Goal: Information Seeking & Learning: Compare options

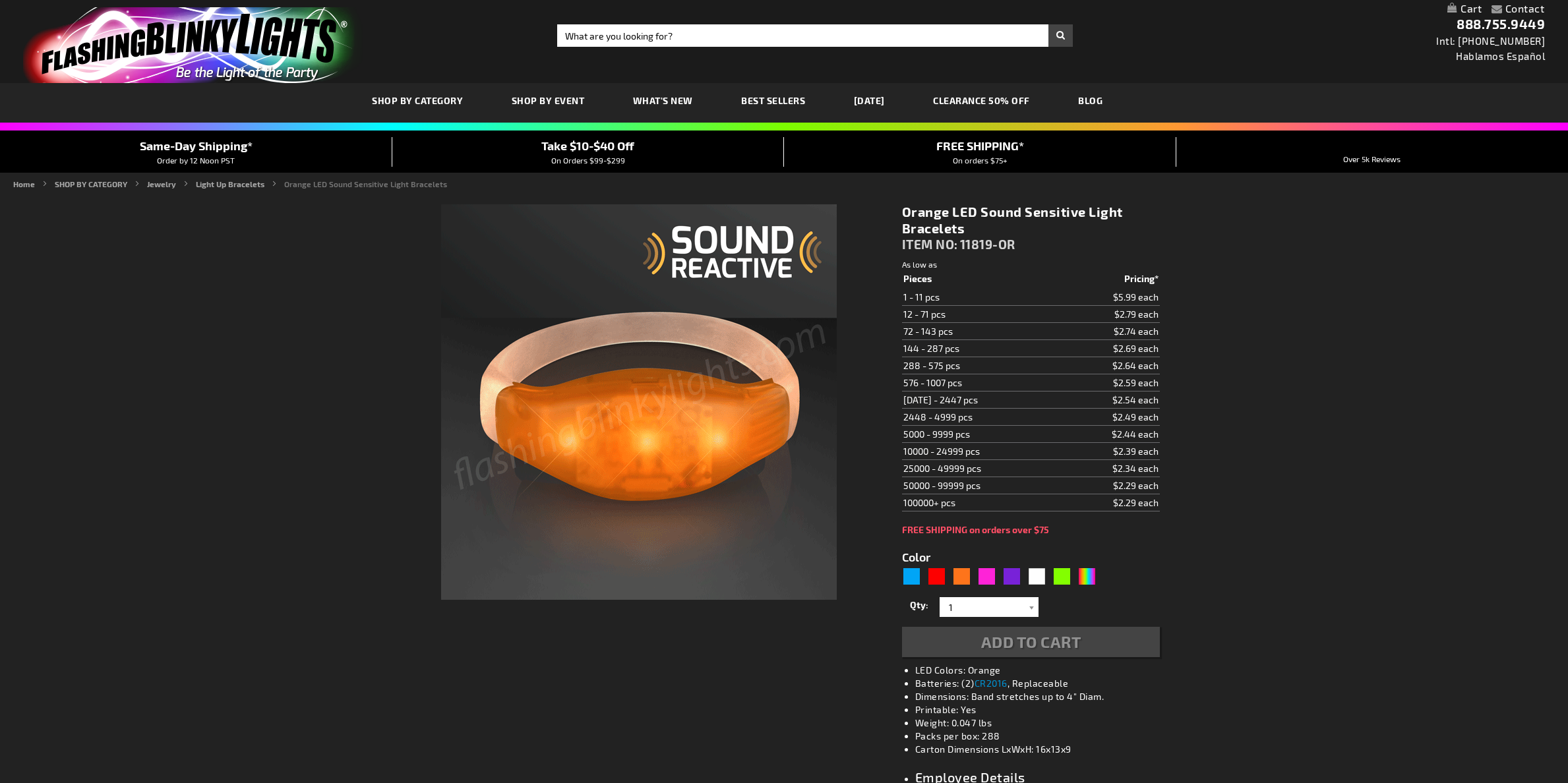
type input "5637"
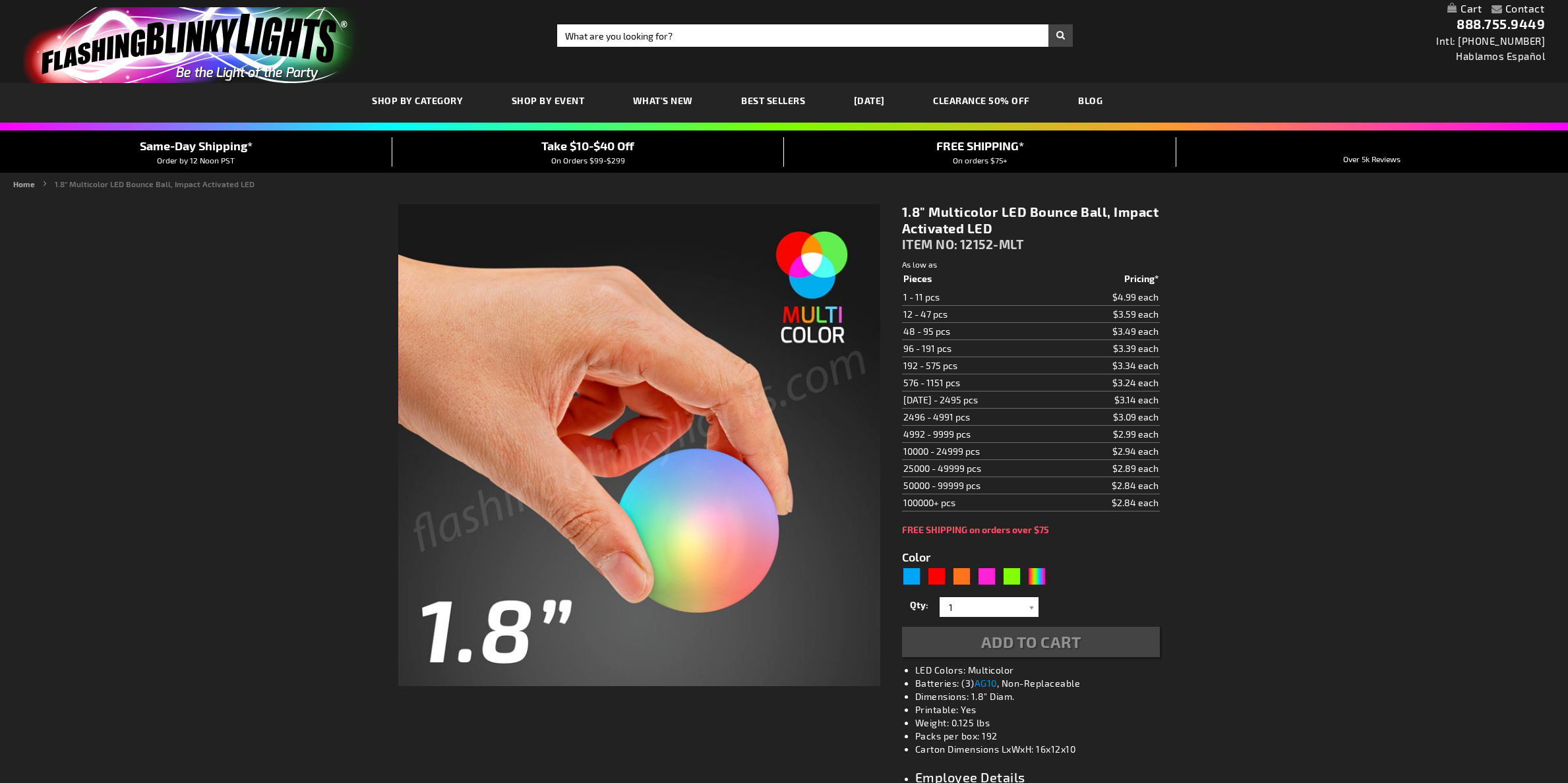
type input "5659"
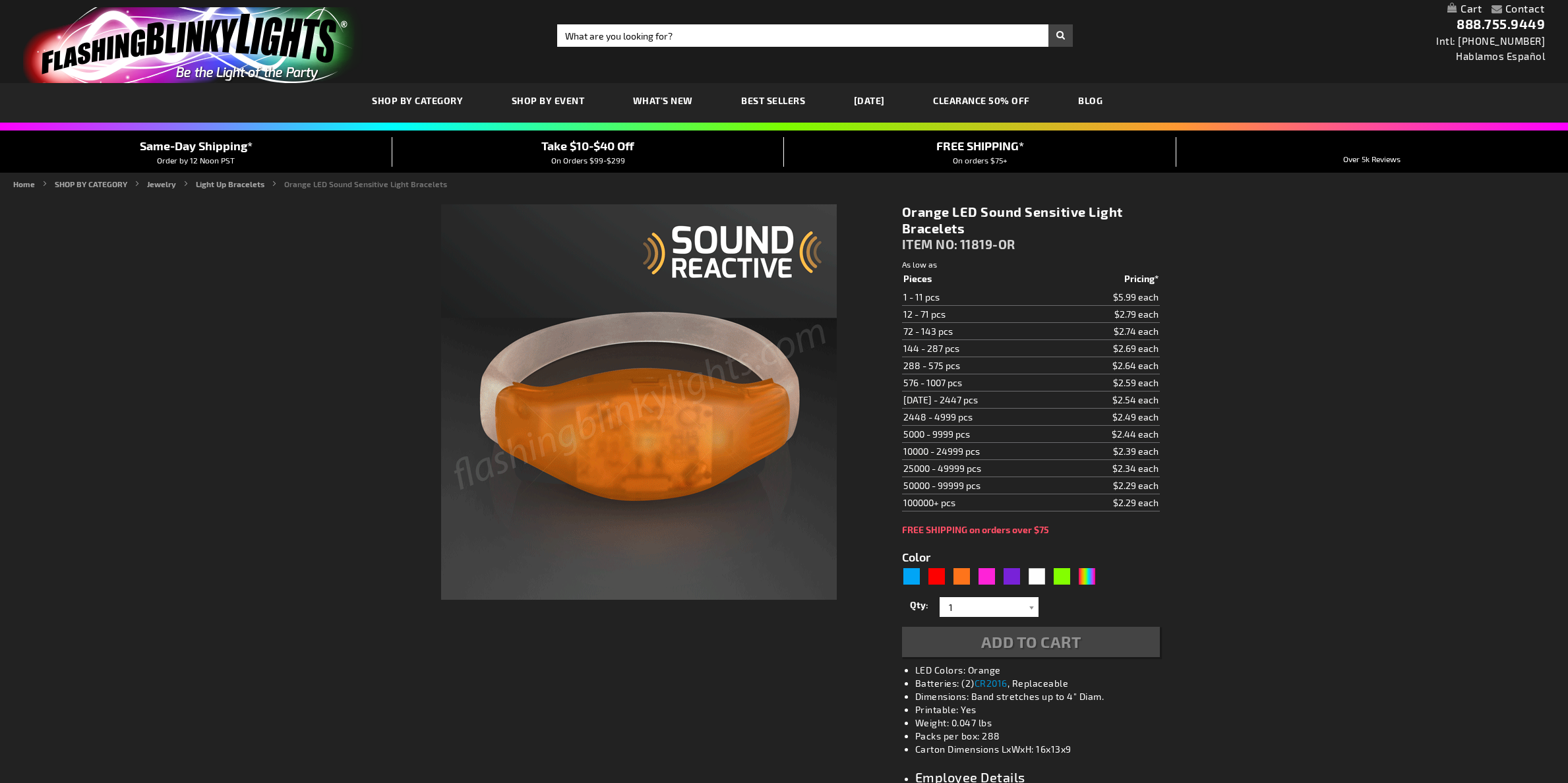
type input "5637"
